Goal: Task Accomplishment & Management: Manage account settings

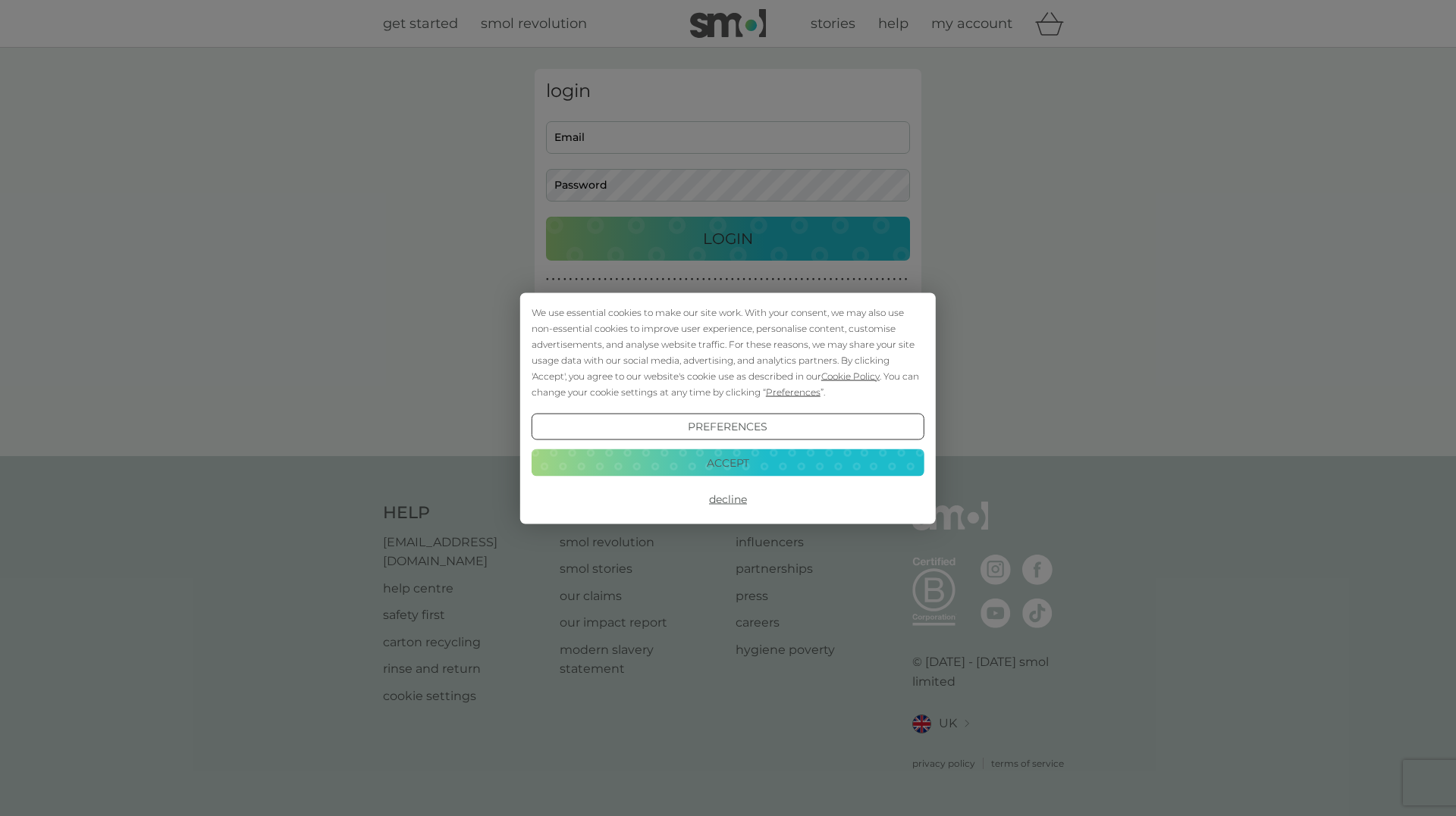
click at [718, 501] on button "Decline" at bounding box center [728, 499] width 393 height 27
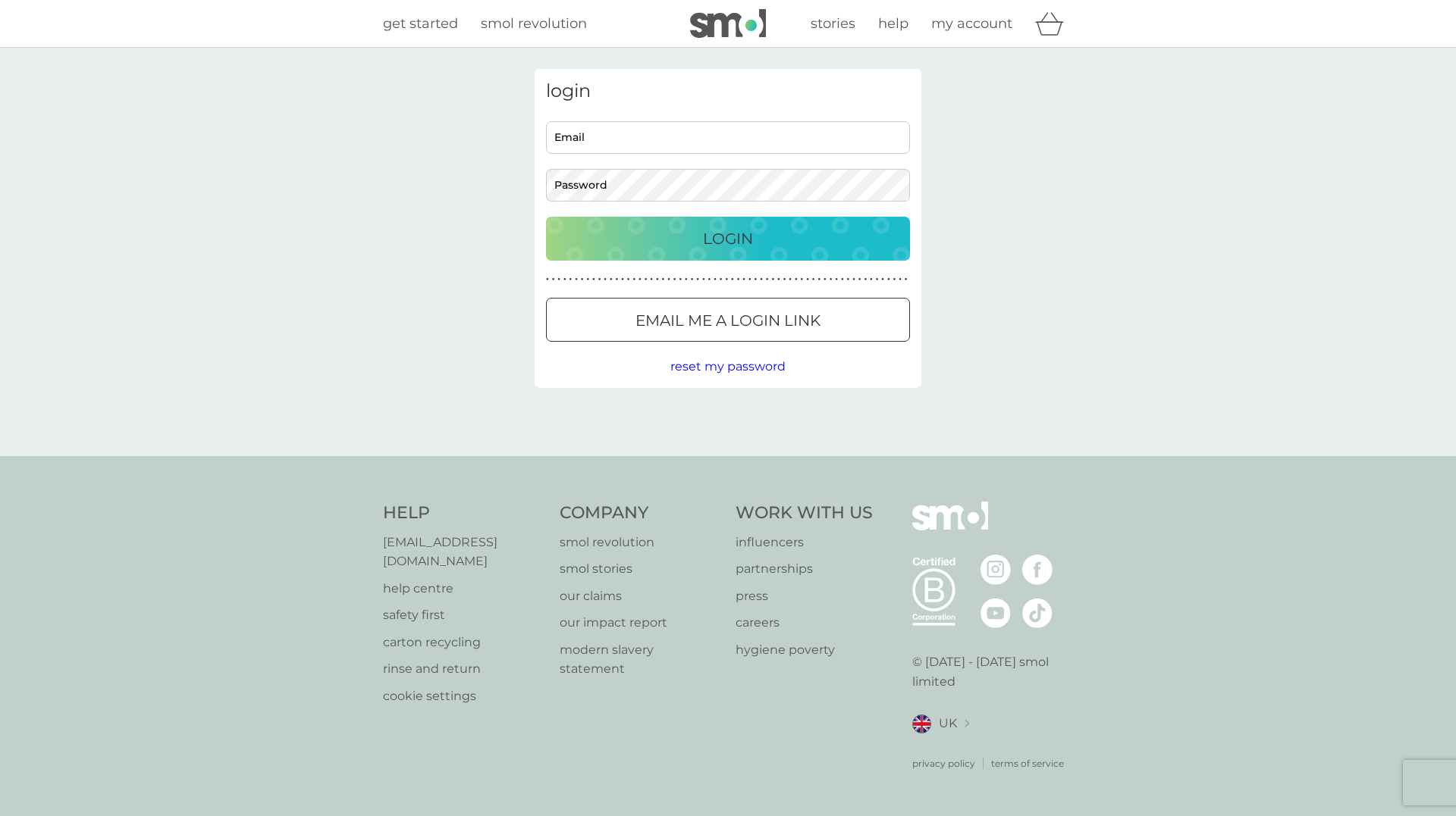
drag, startPoint x: 0, startPoint y: 0, endPoint x: 708, endPoint y: 137, distance: 721.1
click at [708, 137] on input "Email" at bounding box center [728, 137] width 364 height 32
type input "[EMAIL_ADDRESS][DOMAIN_NAME]"
click at [546, 217] on button "Login" at bounding box center [728, 238] width 364 height 44
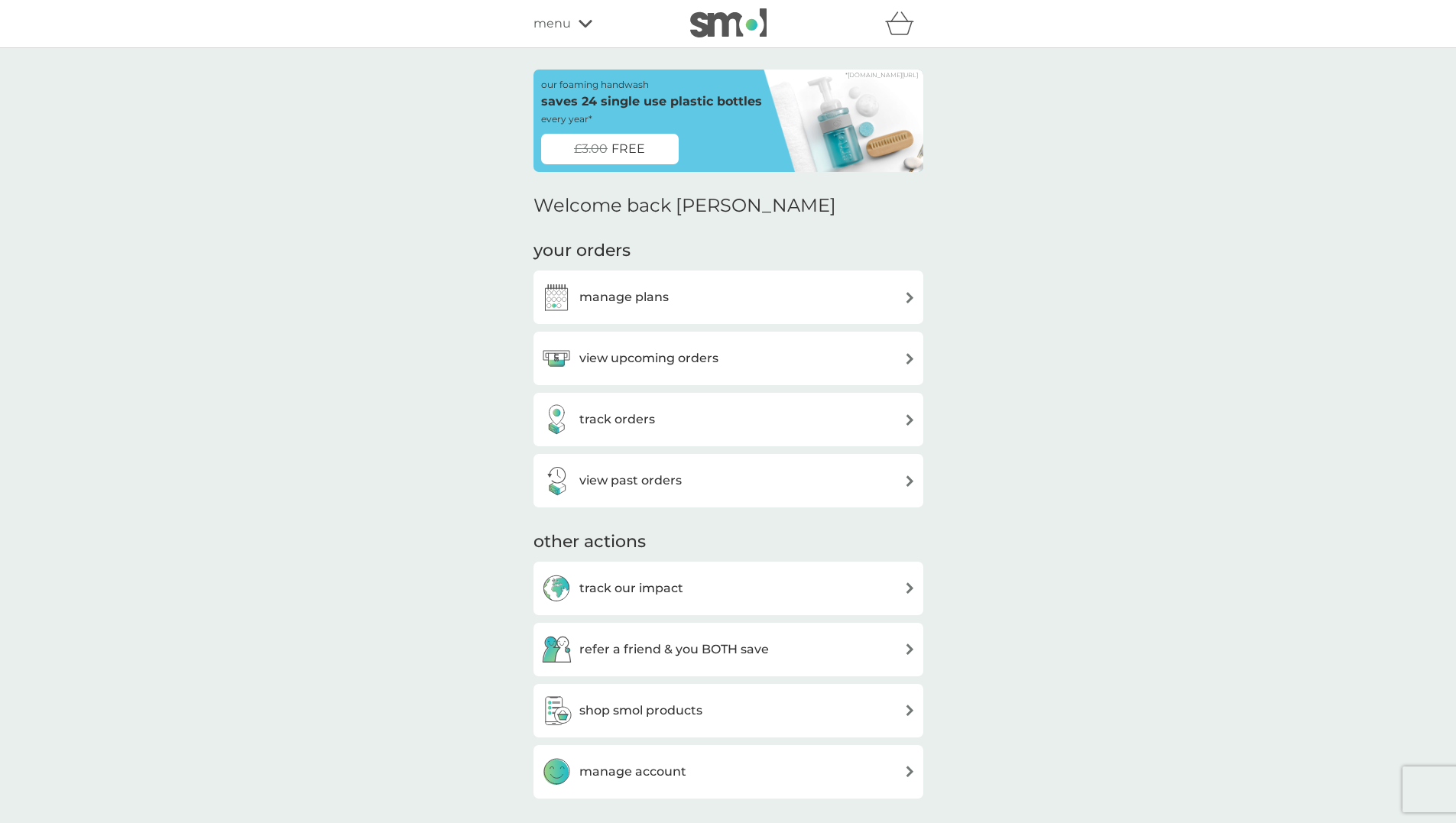
click at [630, 291] on h3 "manage plans" at bounding box center [624, 297] width 90 height 20
click at [717, 291] on div "manage plans" at bounding box center [728, 297] width 374 height 31
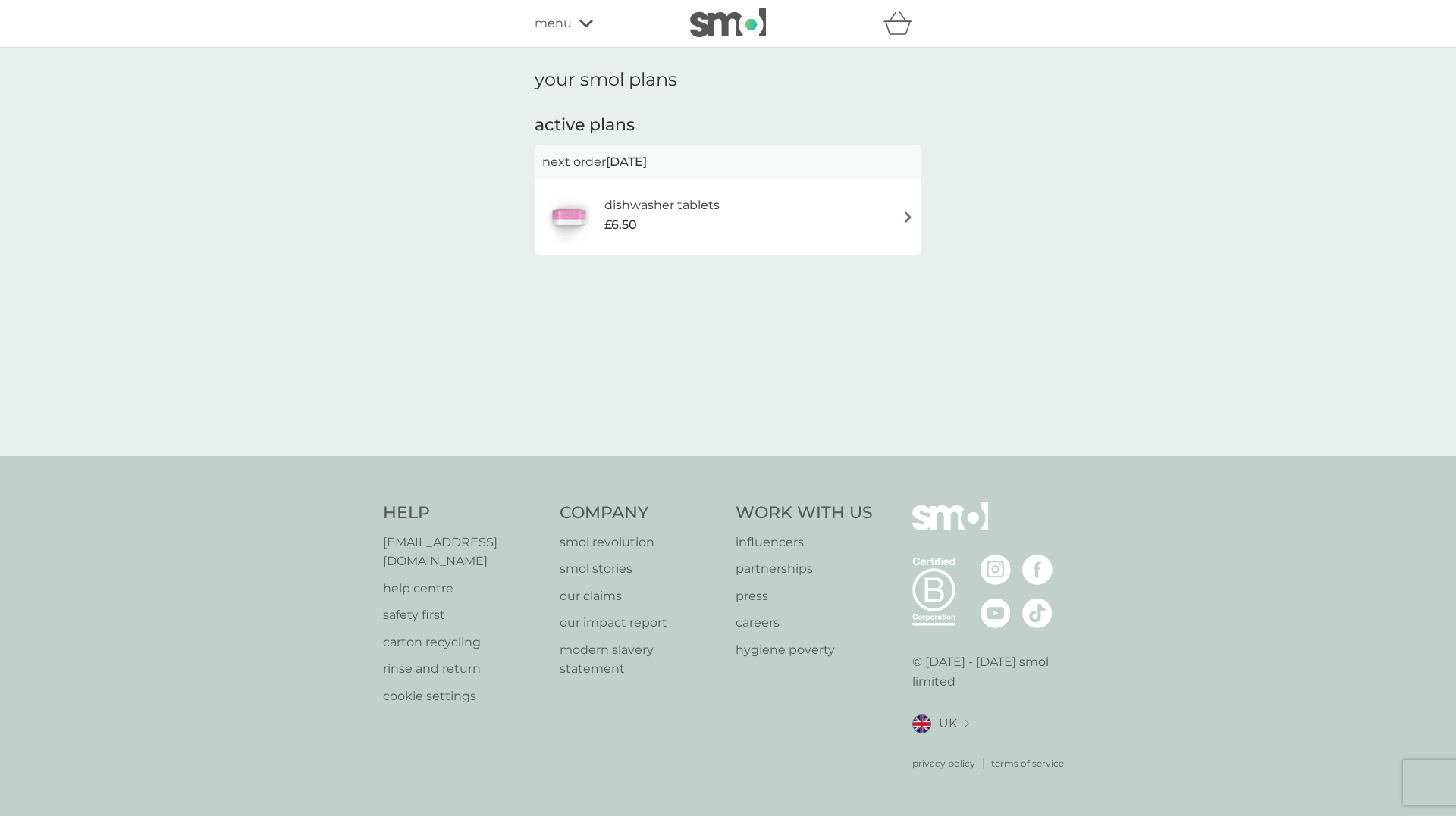
click at [893, 213] on div "dishwasher tablets £6.50" at bounding box center [728, 217] width 371 height 53
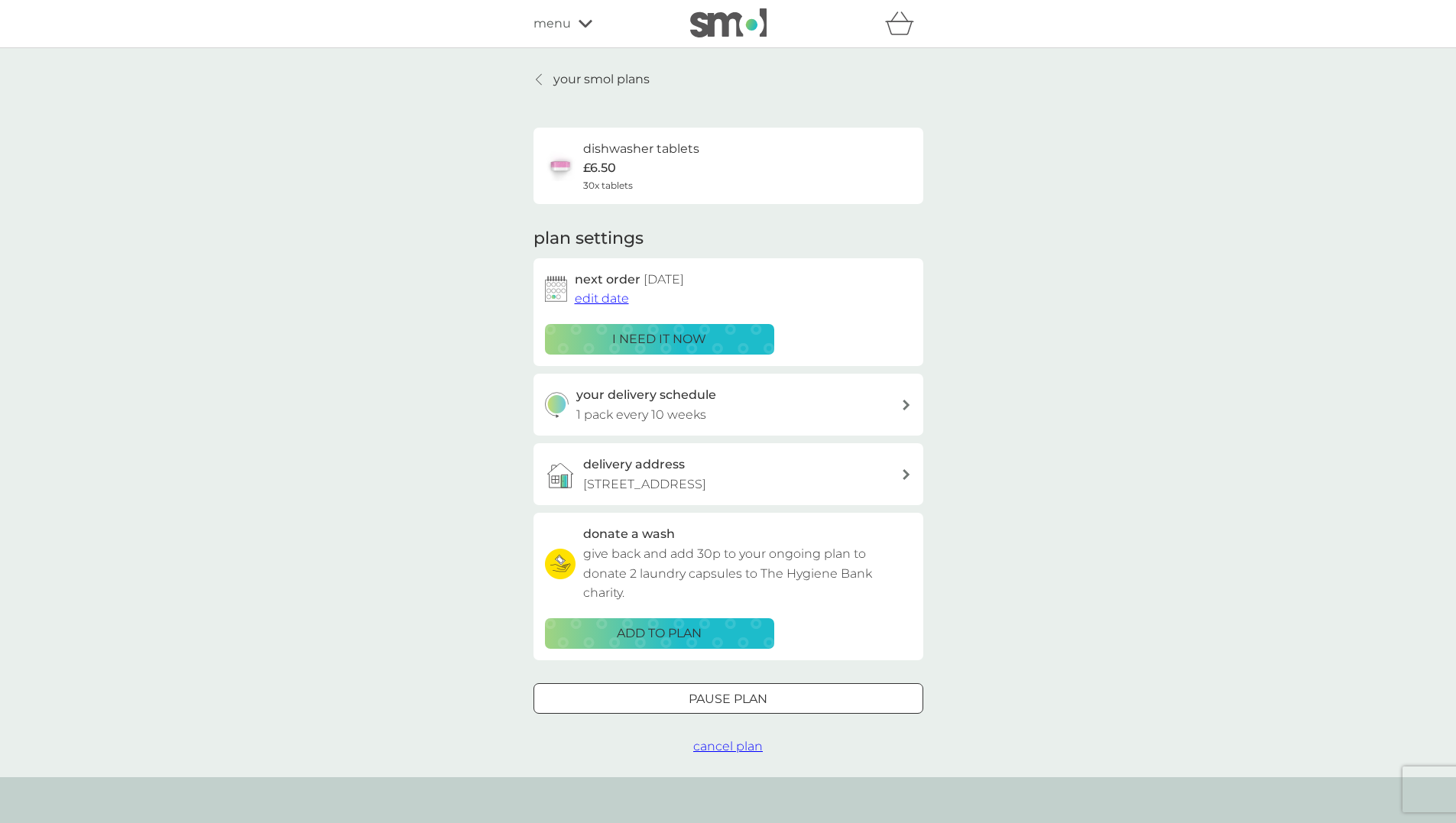
click at [605, 295] on span "edit date" at bounding box center [602, 298] width 54 height 14
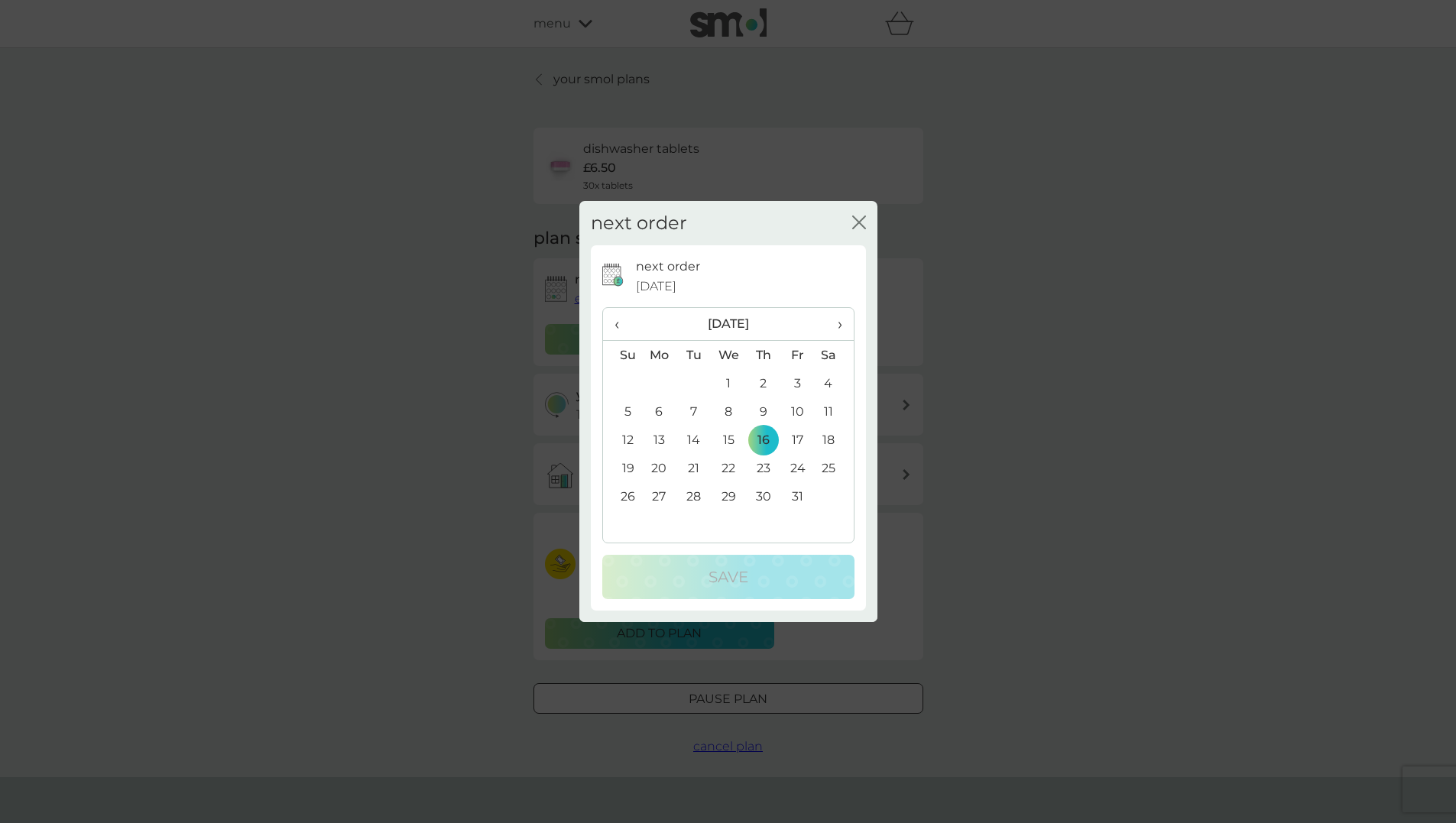
click at [1036, 286] on div "next order close next order 16 Oct 2025 ‹ October 2025 › Su Mo Tu We Th Fr Sa 2…" at bounding box center [728, 411] width 1456 height 823
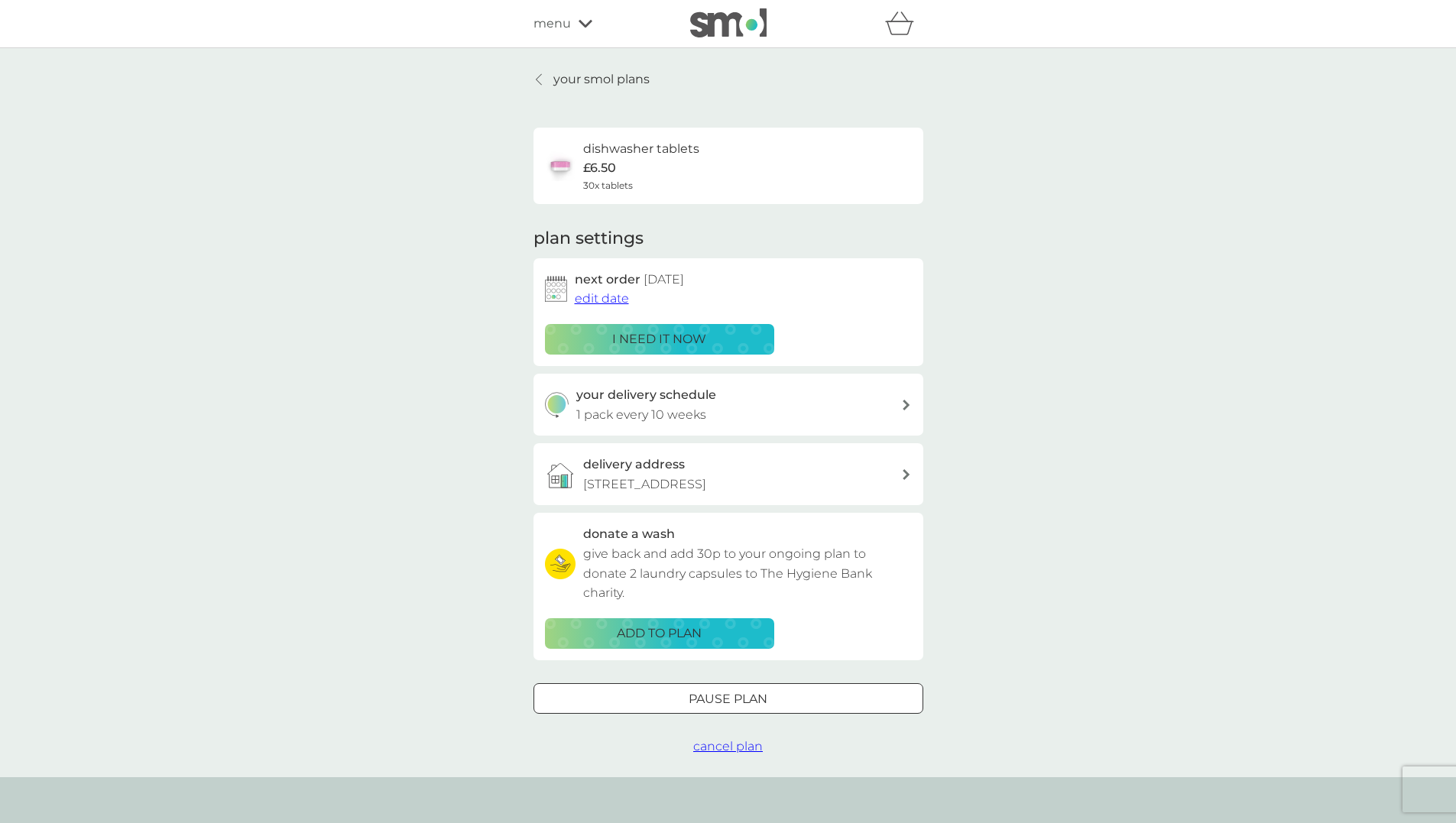
click at [582, 295] on span "edit date" at bounding box center [602, 298] width 54 height 14
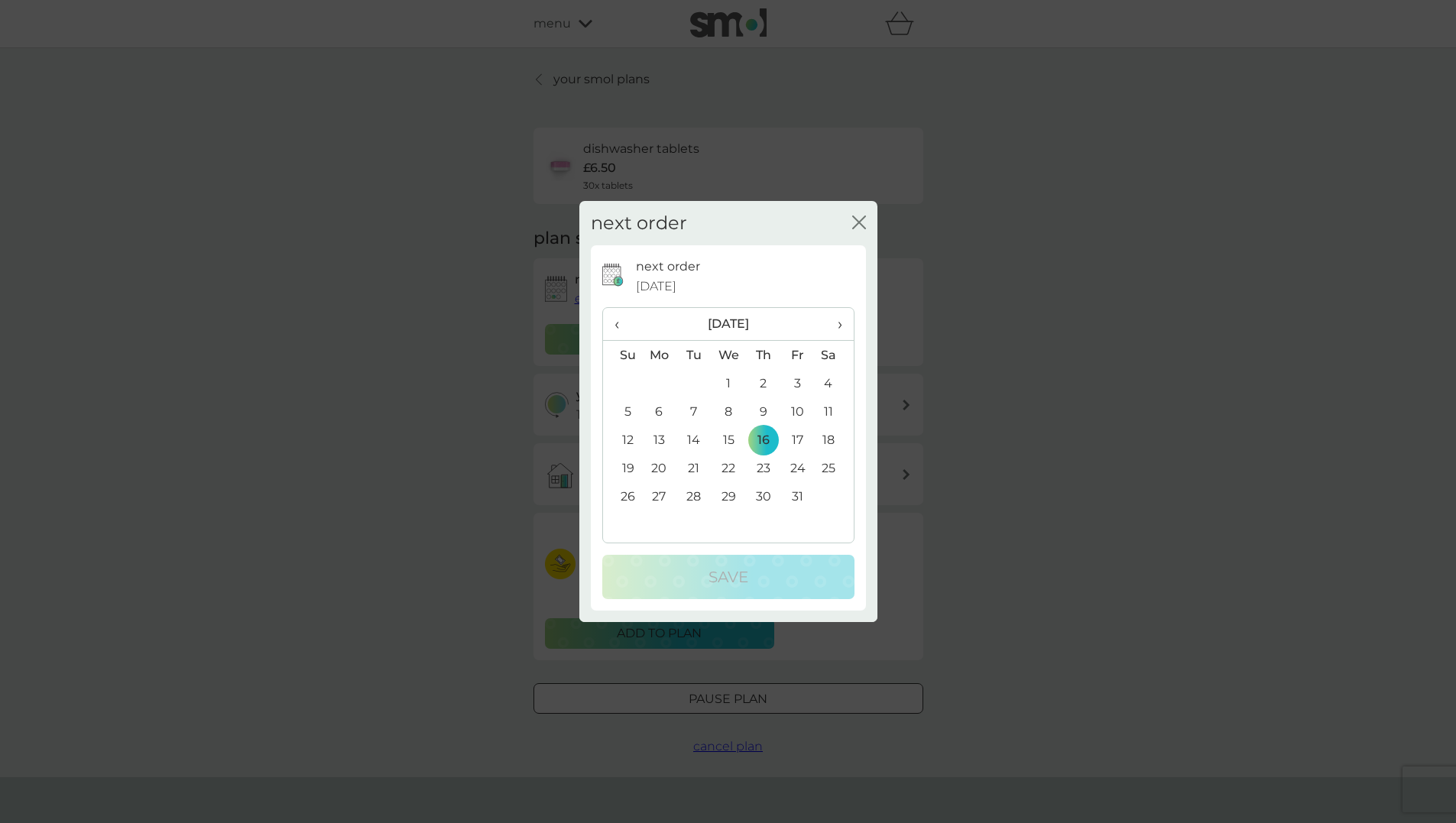
click at [838, 322] on span "›" at bounding box center [834, 324] width 15 height 32
click at [839, 318] on span "›" at bounding box center [834, 324] width 15 height 32
click at [794, 407] on td "12" at bounding box center [798, 412] width 34 height 28
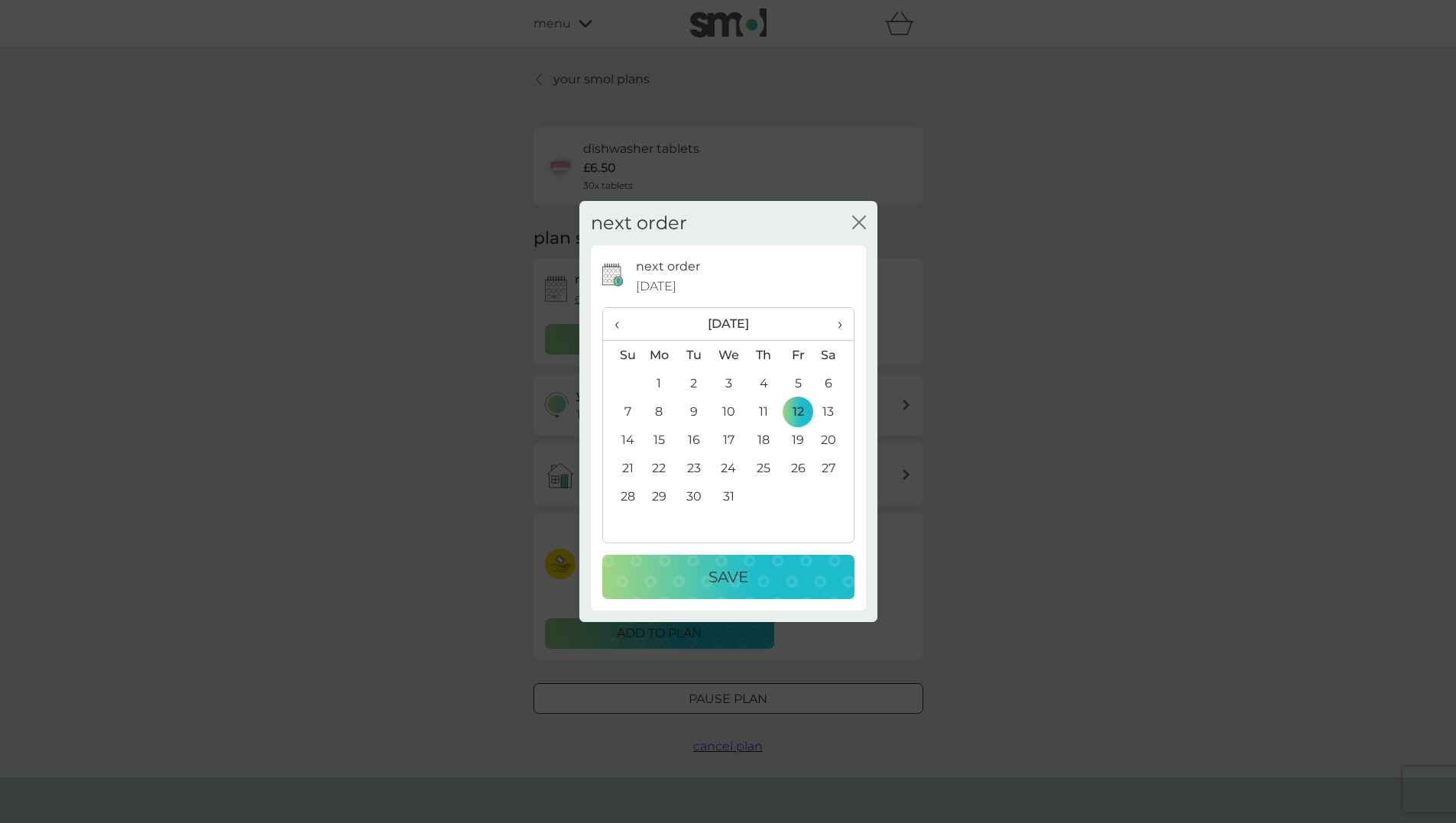
click at [742, 568] on p "Save" at bounding box center [728, 577] width 39 height 24
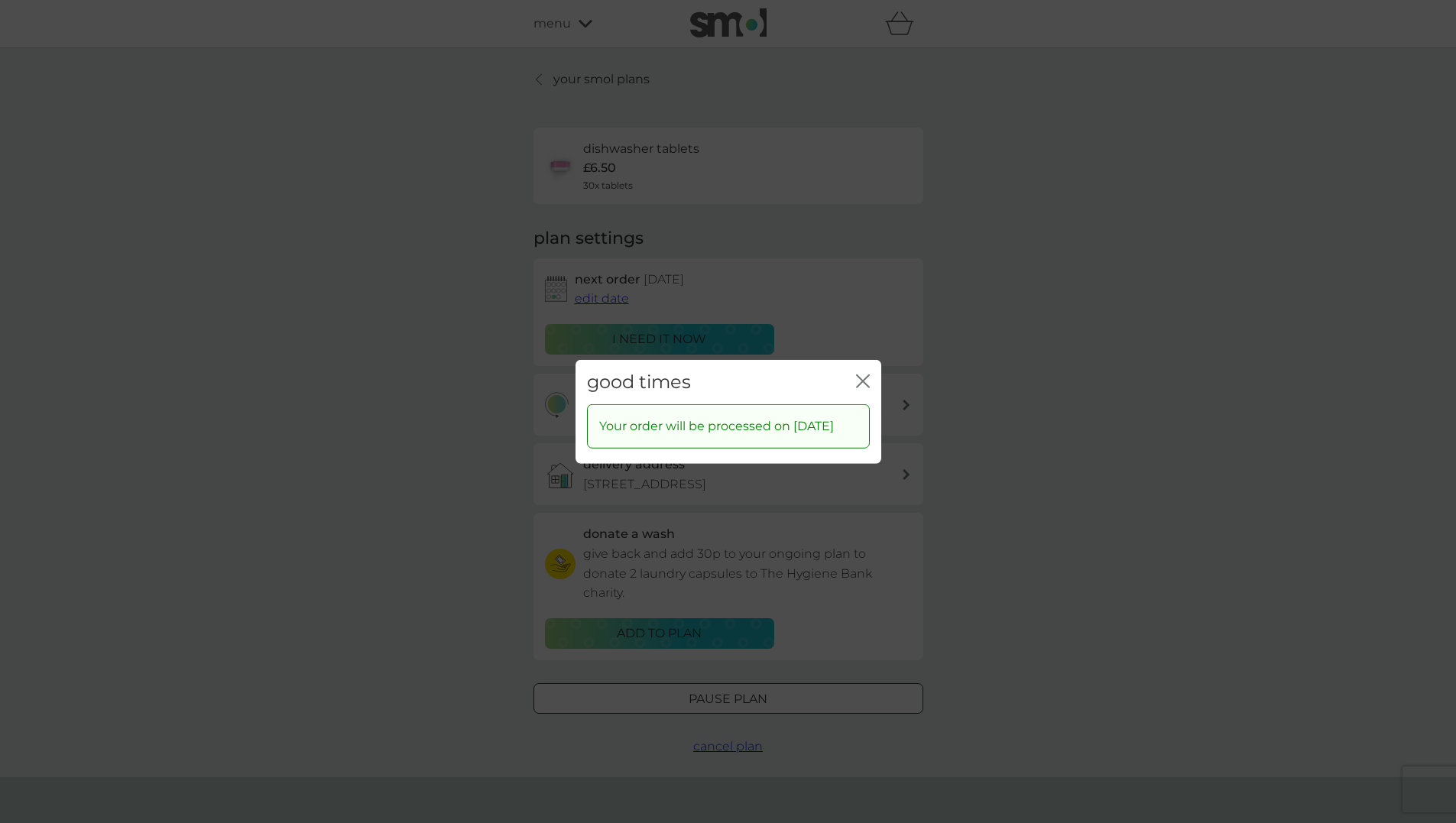
click at [865, 373] on icon "close" at bounding box center [863, 380] width 13 height 13
